Goal: Transaction & Acquisition: Purchase product/service

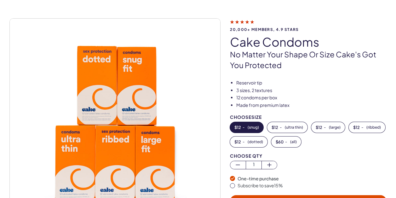
scroll to position [32, 0]
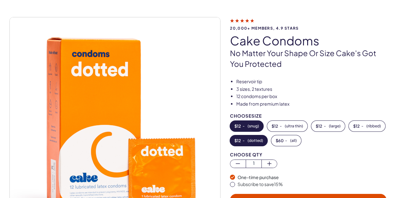
click at [258, 143] on span "( dotted )" at bounding box center [255, 140] width 15 height 4
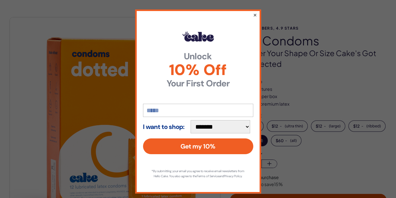
click at [253, 14] on button "×" at bounding box center [255, 15] width 4 height 8
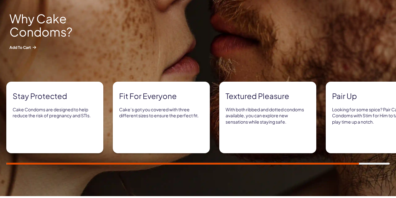
scroll to position [315, 0]
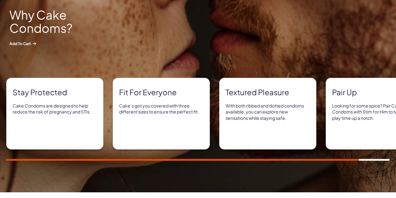
click at [178, 119] on div "Fit for everyone Cake’s got you covered with three different sizes to ensure th…" at bounding box center [161, 114] width 97 height 72
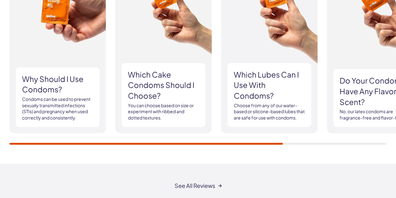
scroll to position [694, 0]
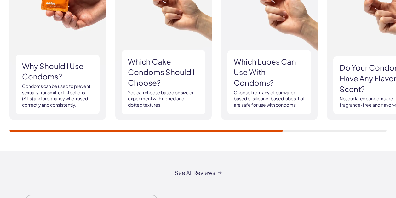
click at [145, 86] on h3 "Which Cake Condoms should I choose?" at bounding box center [163, 72] width 71 height 32
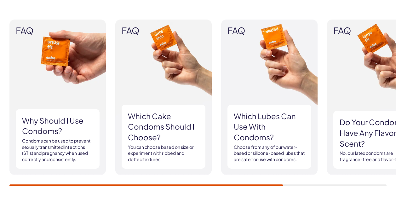
scroll to position [631, 0]
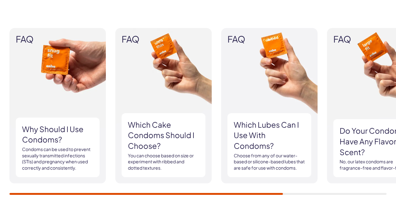
click at [133, 39] on span "FAQ" at bounding box center [164, 39] width 84 height 10
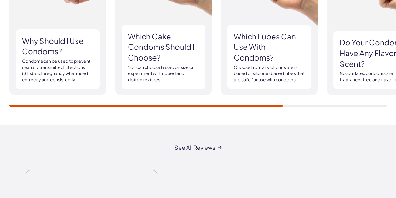
scroll to position [725, 0]
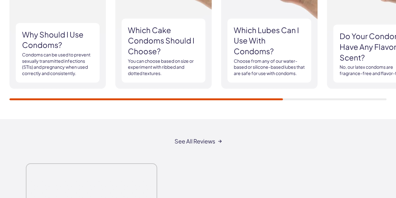
click at [154, 70] on p "You can choose based on size or experiment with ribbed and dotted textures." at bounding box center [163, 67] width 71 height 19
click at [153, 33] on h3 "Which Cake Condoms should I choose?" at bounding box center [163, 41] width 71 height 32
click at [110, 110] on div "FAQ Why should I use condoms? Condoms can be used to prevent sexually transmitt…" at bounding box center [198, 17] width 396 height 205
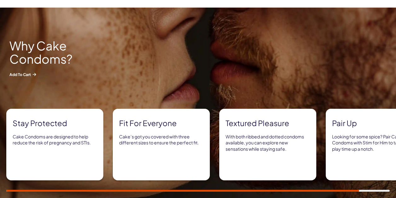
scroll to position [284, 0]
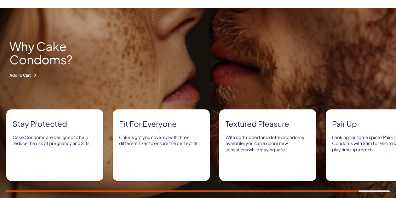
click at [184, 121] on strong "Fit for everyone" at bounding box center [161, 124] width 85 height 11
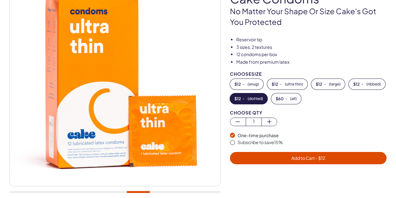
scroll to position [63, 0]
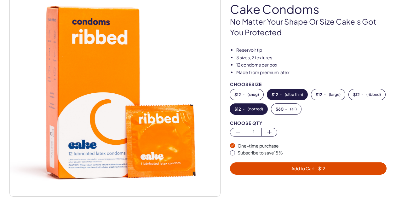
click at [279, 94] on span "$ 12" at bounding box center [275, 94] width 7 height 4
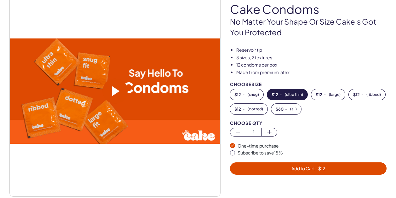
click at [158, 93] on video at bounding box center [115, 90] width 211 height 105
click at [290, 167] on span "Add to Cart - $ 12" at bounding box center [308, 168] width 149 height 7
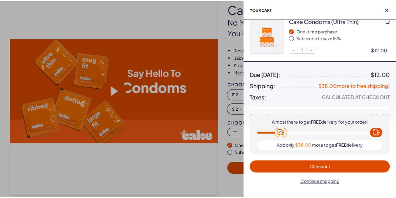
scroll to position [0, 0]
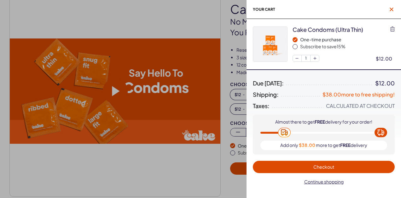
click at [393, 9] on icon "button" at bounding box center [392, 10] width 4 height 4
